Goal: Task Accomplishment & Management: Manage account settings

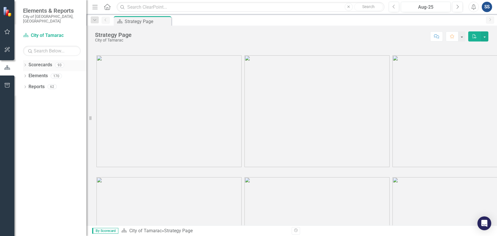
click at [27, 64] on icon "Dropdown" at bounding box center [25, 65] width 4 height 3
click at [30, 74] on icon "Dropdown" at bounding box center [28, 75] width 4 height 3
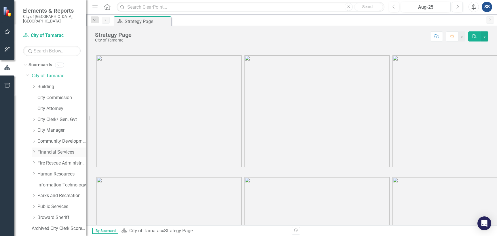
click at [33, 150] on icon "Dropdown" at bounding box center [34, 151] width 4 height 3
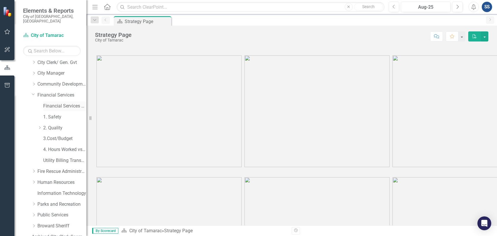
scroll to position [58, 0]
click at [38, 125] on icon "Dropdown" at bounding box center [39, 126] width 4 height 3
click at [58, 157] on link "Procurement" at bounding box center [67, 160] width 37 height 7
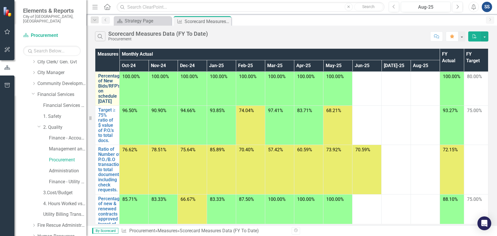
click at [107, 85] on link "Percentage of New Bids/RFP's on schedule [DATE]" at bounding box center [110, 88] width 24 height 31
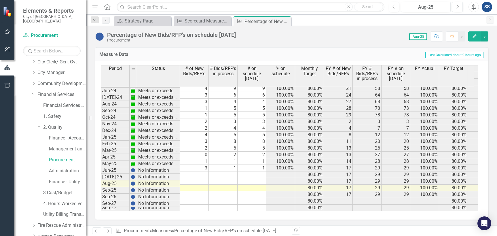
scroll to position [566, 0]
click at [219, 161] on td "1" at bounding box center [223, 161] width 29 height 7
click at [202, 173] on td at bounding box center [194, 174] width 29 height 7
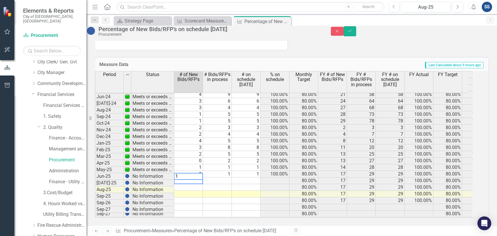
click at [230, 177] on td at bounding box center [217, 180] width 29 height 7
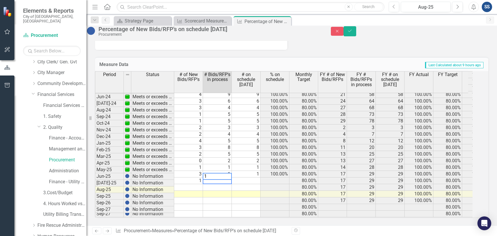
click at [255, 177] on td at bounding box center [246, 180] width 29 height 7
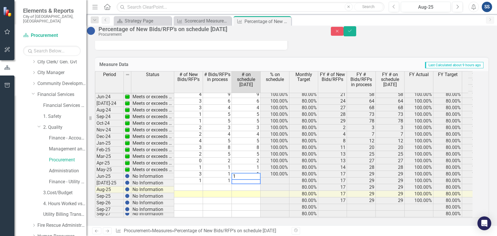
click at [197, 184] on td at bounding box center [188, 187] width 29 height 7
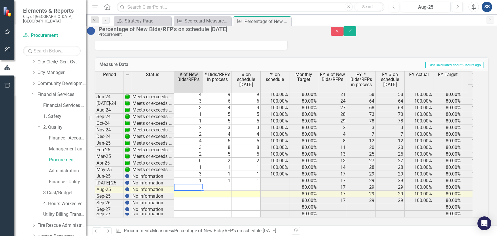
click at [225, 184] on td at bounding box center [217, 187] width 29 height 7
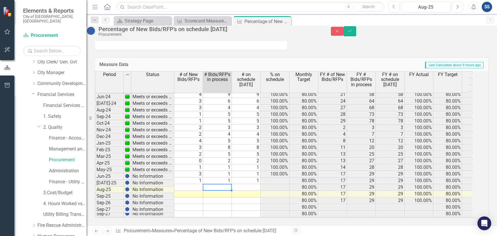
click at [229, 177] on td "1" at bounding box center [217, 180] width 29 height 7
click at [231, 184] on td at bounding box center [217, 187] width 29 height 7
click at [203, 184] on td at bounding box center [188, 187] width 29 height 7
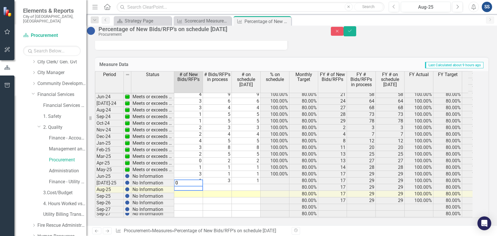
click at [221, 184] on td at bounding box center [217, 187] width 29 height 7
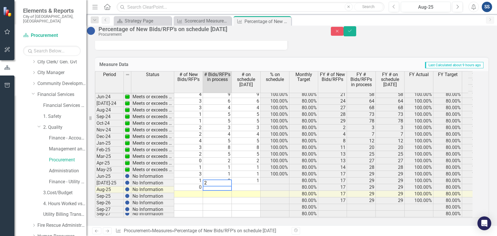
click at [246, 184] on td at bounding box center [246, 187] width 29 height 7
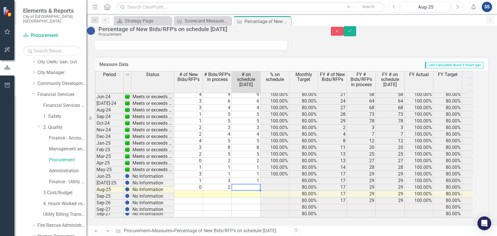
click at [261, 177] on td "1" at bounding box center [246, 180] width 29 height 7
click at [261, 184] on td at bounding box center [246, 187] width 29 height 7
click at [203, 191] on td at bounding box center [188, 194] width 29 height 7
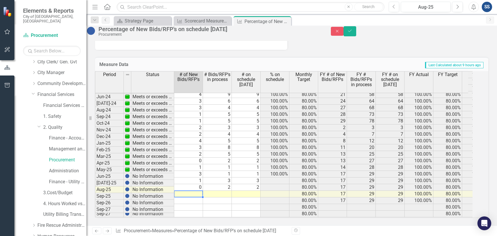
click at [210, 191] on td at bounding box center [217, 194] width 29 height 7
click at [203, 191] on td at bounding box center [188, 194] width 29 height 7
click at [226, 191] on td at bounding box center [217, 194] width 29 height 7
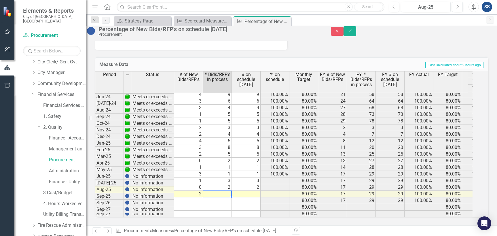
click at [231, 191] on td at bounding box center [217, 194] width 29 height 7
click at [248, 191] on td at bounding box center [246, 194] width 29 height 7
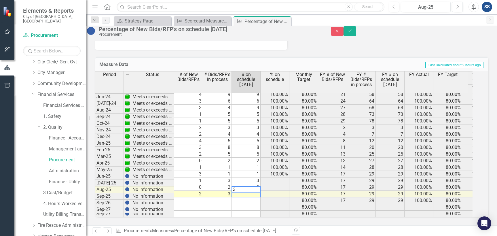
type textarea "3"
click at [95, 190] on div "Period Status # of New Bids/RFP's # Bids/RFP's in process # on schedule [DATE] …" at bounding box center [95, 104] width 0 height 228
click at [252, 184] on td "2" at bounding box center [246, 187] width 29 height 7
click at [353, 33] on icon "Save" at bounding box center [349, 31] width 5 height 4
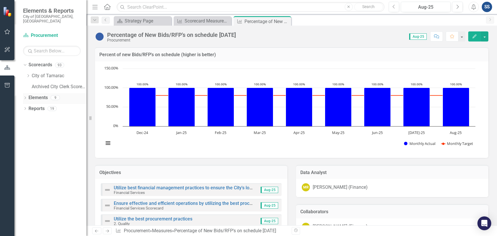
scroll to position [0, 0]
click at [187, 24] on div "Scorecard Measures Data (FY To Date)" at bounding box center [204, 20] width 38 height 7
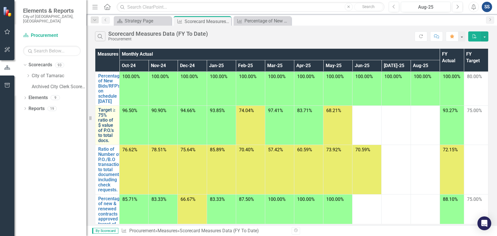
click at [107, 127] on link "Target ≥ 75% ratio of $ value of P.O.'s to total docs." at bounding box center [107, 124] width 18 height 35
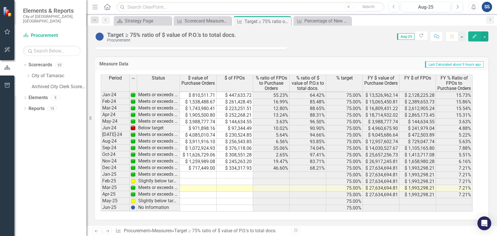
scroll to position [212, 0]
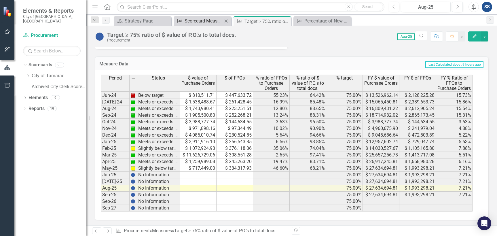
click at [202, 24] on div "Scorecard Measures Data (FY To Date)" at bounding box center [204, 20] width 38 height 7
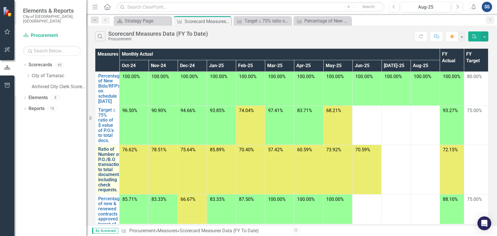
click at [107, 169] on link "Ratio of Number of P.O./B.O transactions to total documents including check req…" at bounding box center [111, 170] width 26 height 46
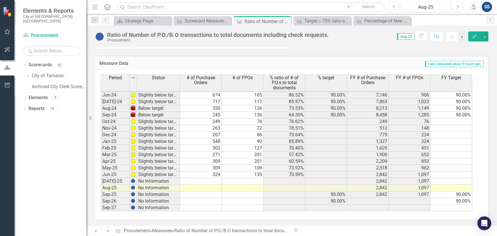
scroll to position [738, 0]
drag, startPoint x: 454, startPoint y: 21, endPoint x: 372, endPoint y: 27, distance: 82.6
click at [454, 21] on div "Scorecard Strategy Page Close Measure Scorecard Measures Data (FY To Date) Clos…" at bounding box center [298, 20] width 371 height 9
click at [212, 21] on div "Scorecard Measures Data (FY To Date)" at bounding box center [204, 20] width 38 height 7
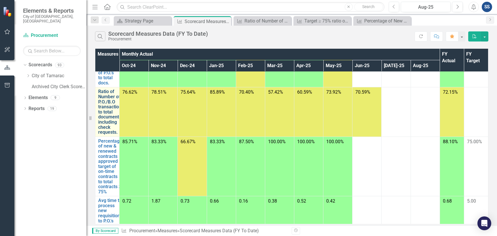
scroll to position [86, 0]
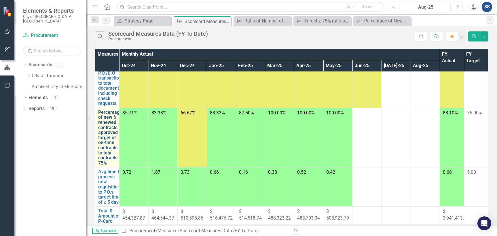
click at [108, 135] on link "Percentage of new & renewed contracts approved target of on-time contracts to t…" at bounding box center [110, 138] width 24 height 56
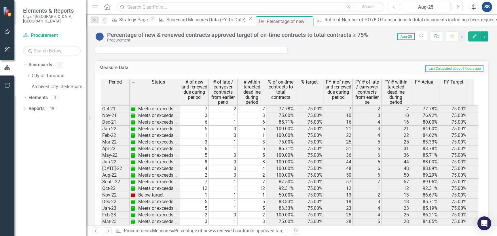
scroll to position [607, 0]
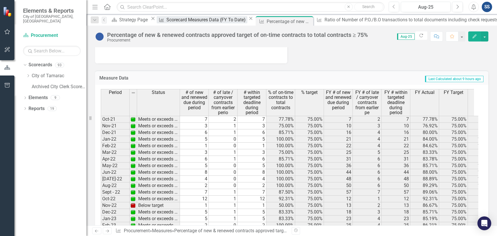
click at [197, 22] on div "Scorecard Measures Data (FY To Date)" at bounding box center [207, 19] width 81 height 7
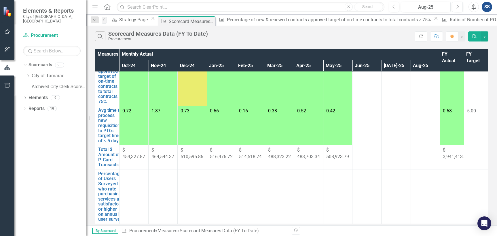
scroll to position [153, 0]
click at [109, 127] on link "Avg time to process new requisitions to P.O.'s target time of ≤ 5 days" at bounding box center [110, 125] width 24 height 35
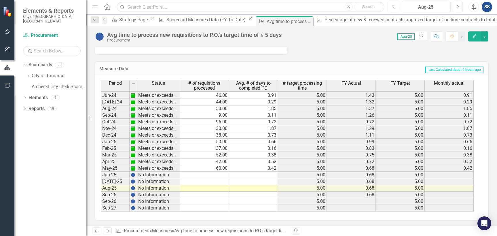
scroll to position [607, 0]
click at [167, 22] on link "Measure Scorecard Measures Data (FY To Date)" at bounding box center [202, 19] width 90 height 7
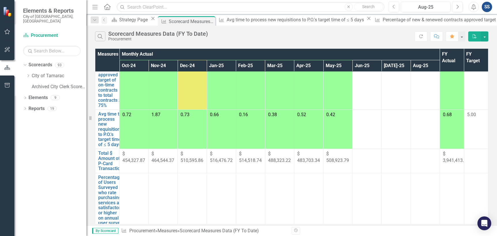
scroll to position [153, 0]
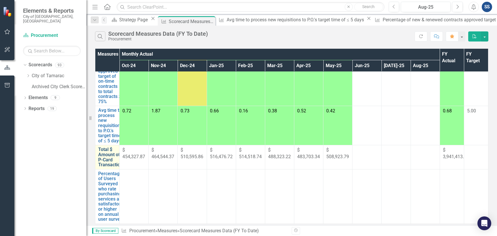
click at [109, 163] on link "Total $ Amount of P-Card Transactions" at bounding box center [111, 157] width 27 height 20
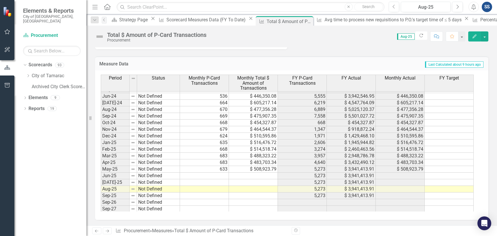
scroll to position [212, 0]
